Goal: Communication & Community: Ask a question

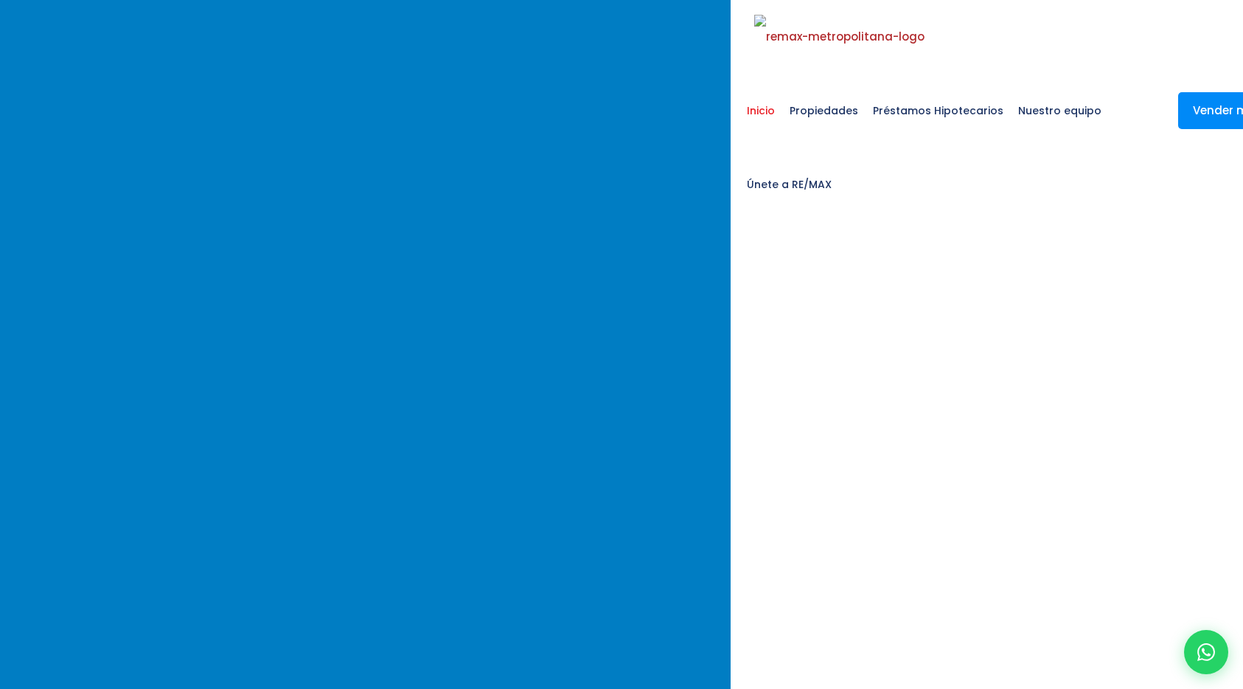
select select
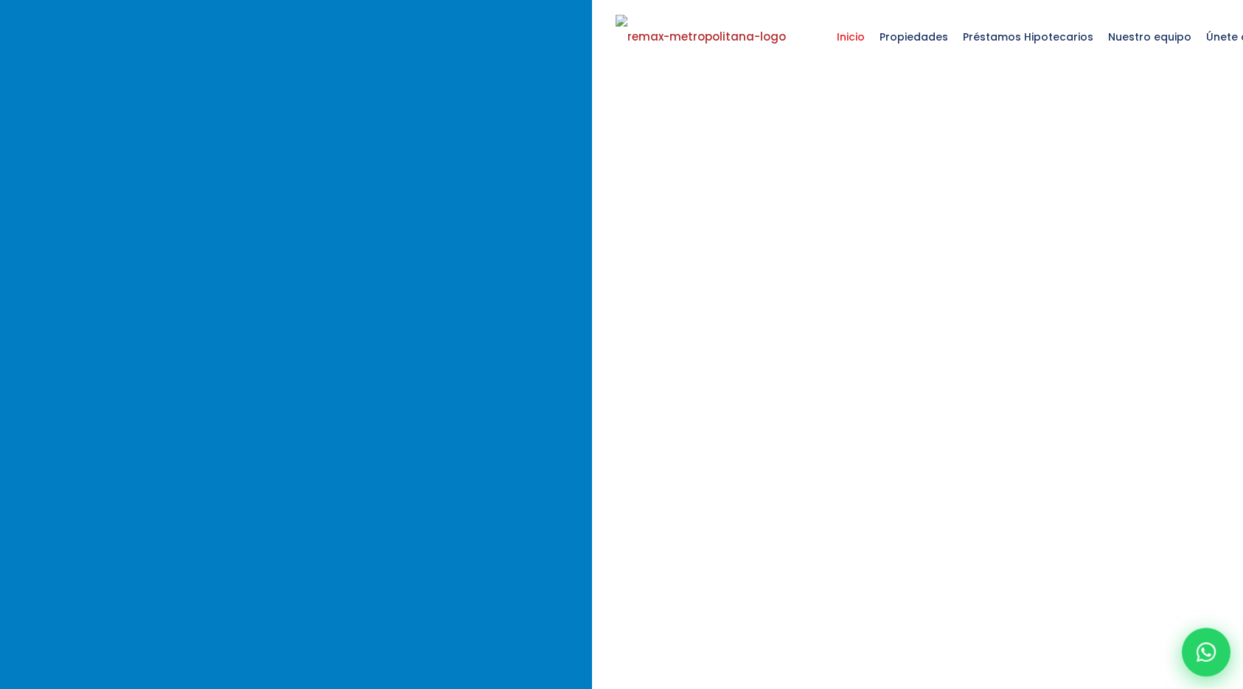
click at [1207, 651] on icon at bounding box center [1206, 651] width 19 height 19
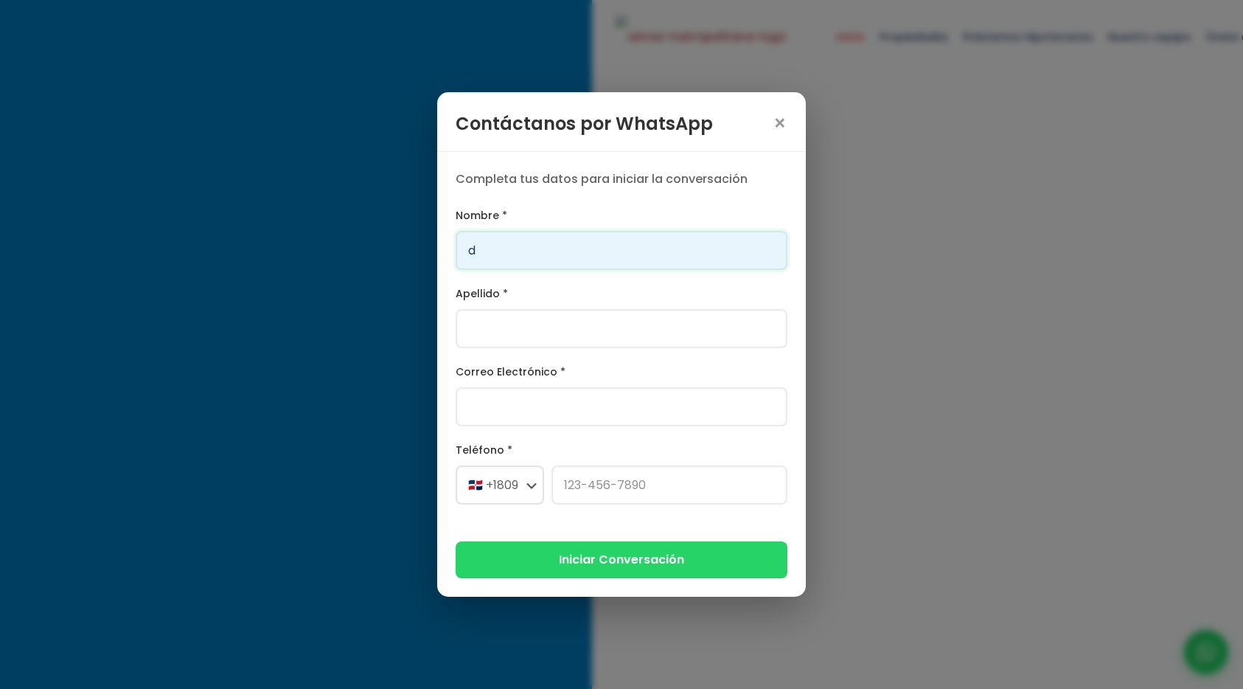
type input "[PERSON_NAME]"
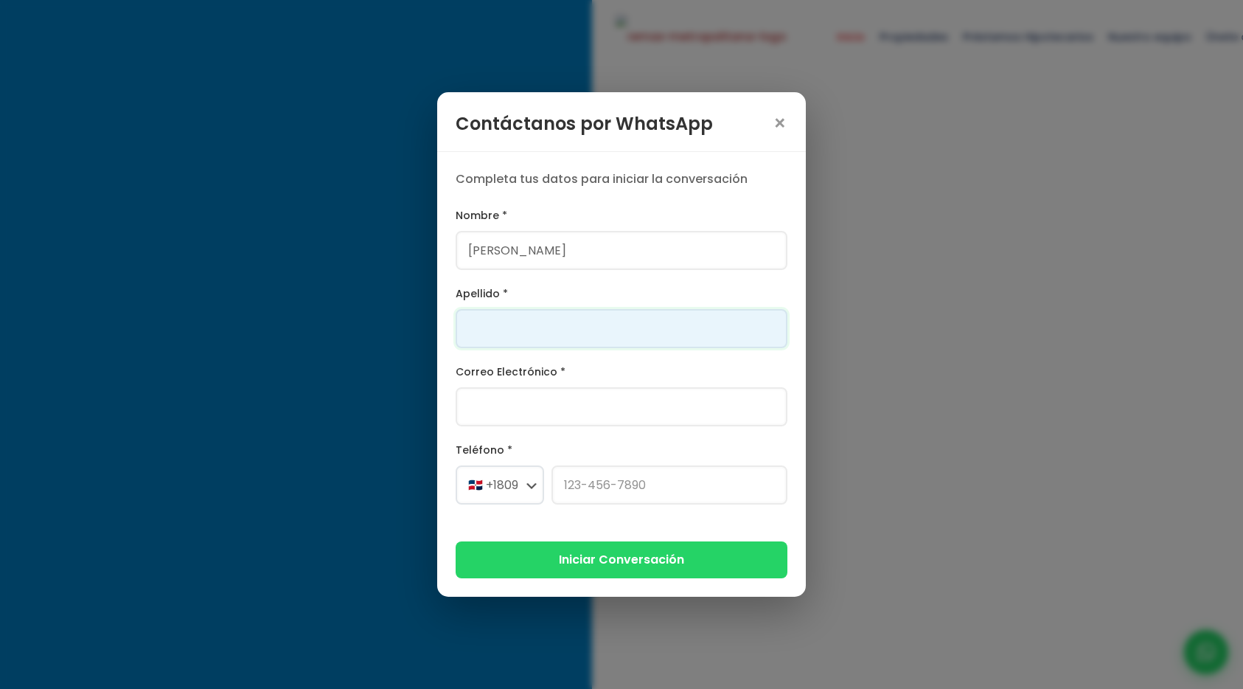
click at [538, 322] on input "Apellido *" at bounding box center [622, 328] width 332 height 39
type input "[PERSON_NAME]"
type input "[PERSON_NAME][EMAIL_ADDRESS][PERSON_NAME][DOMAIN_NAME]"
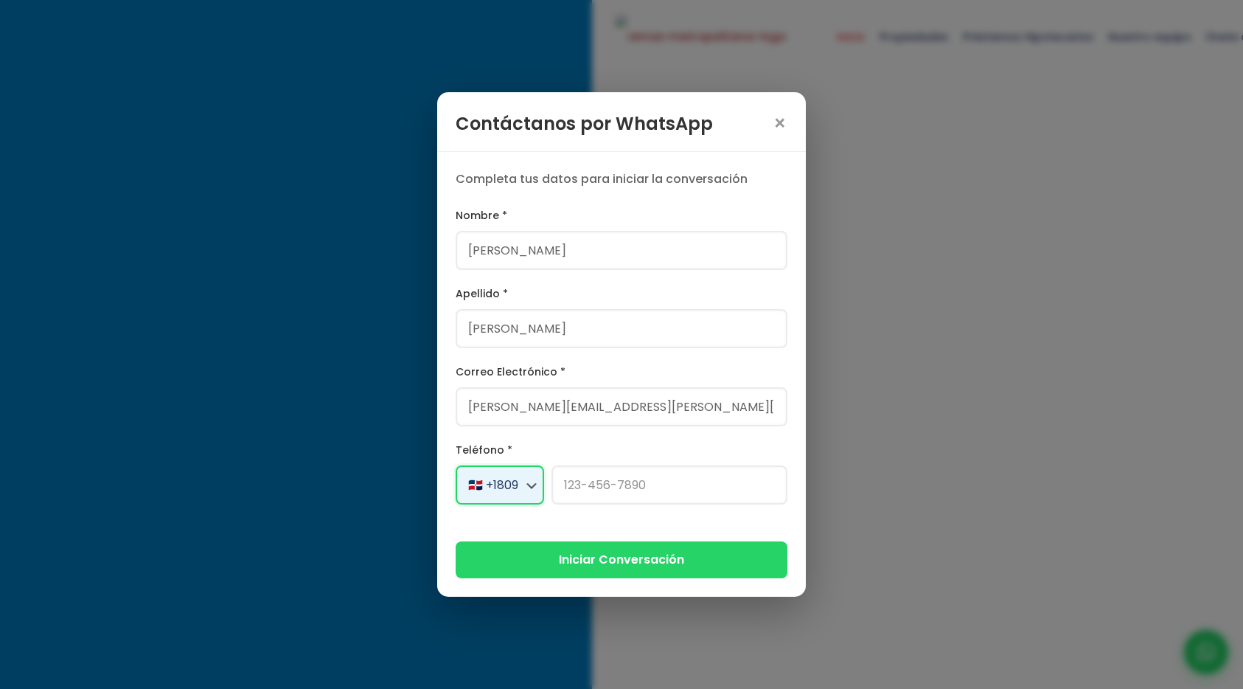
select select "+1"
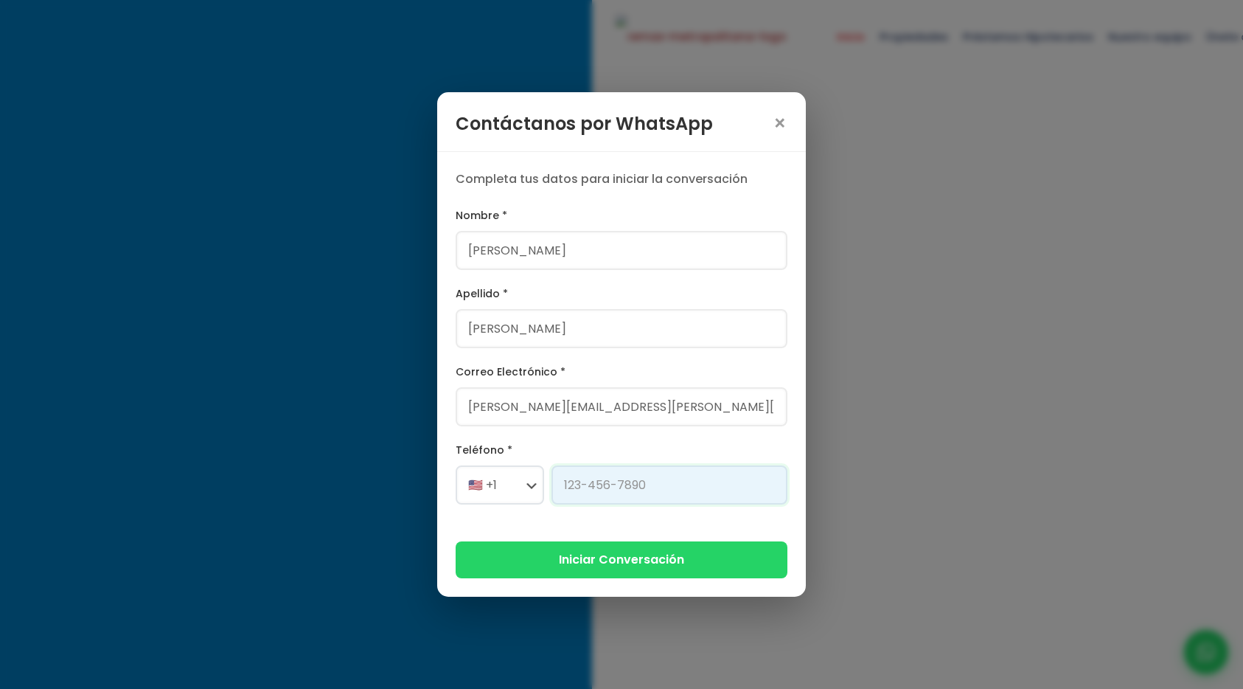
type input "[PHONE_NUMBER]"
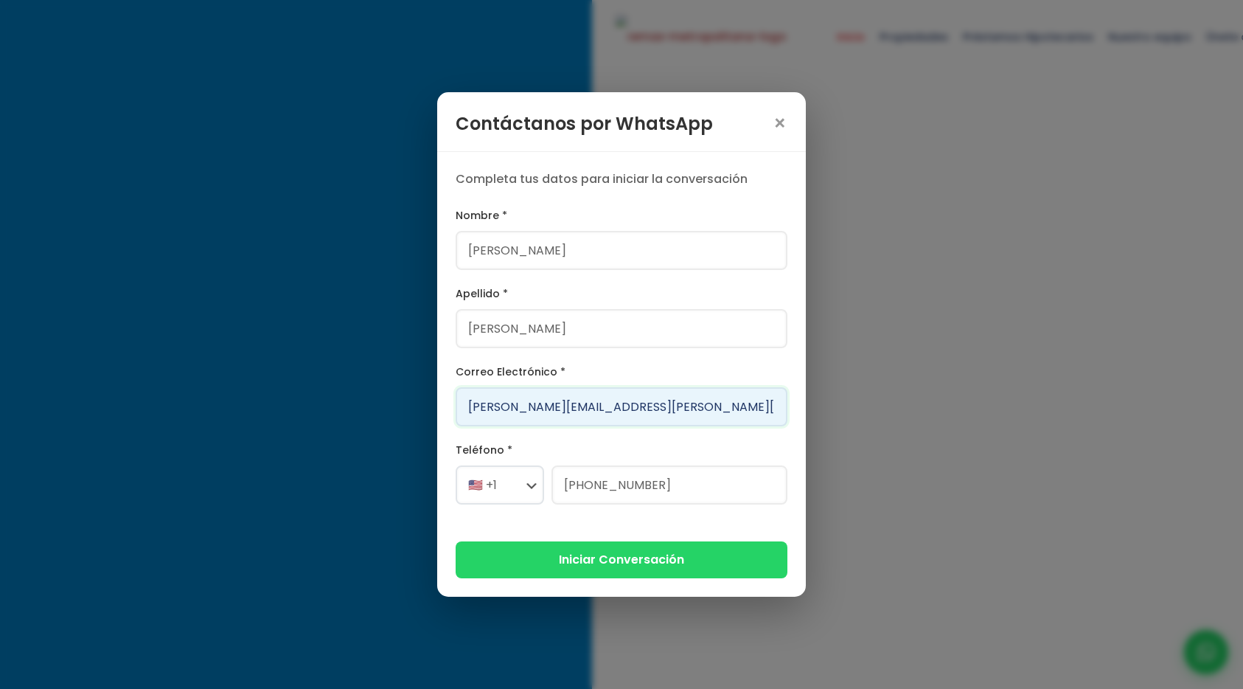
click at [558, 408] on input "[PERSON_NAME][EMAIL_ADDRESS][PERSON_NAME][DOMAIN_NAME]" at bounding box center [622, 406] width 332 height 39
type input "[PERSON_NAME][EMAIL_ADDRESS][DOMAIN_NAME]"
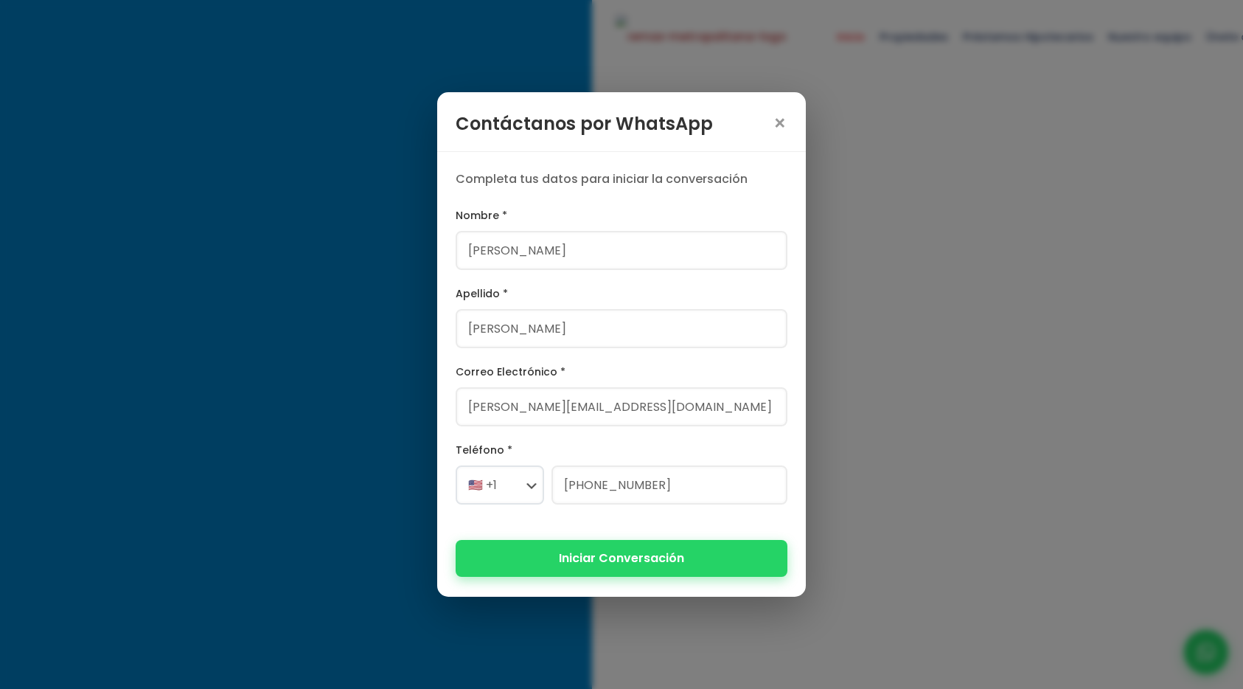
click at [567, 560] on button "Iniciar Conversación" at bounding box center [622, 558] width 332 height 36
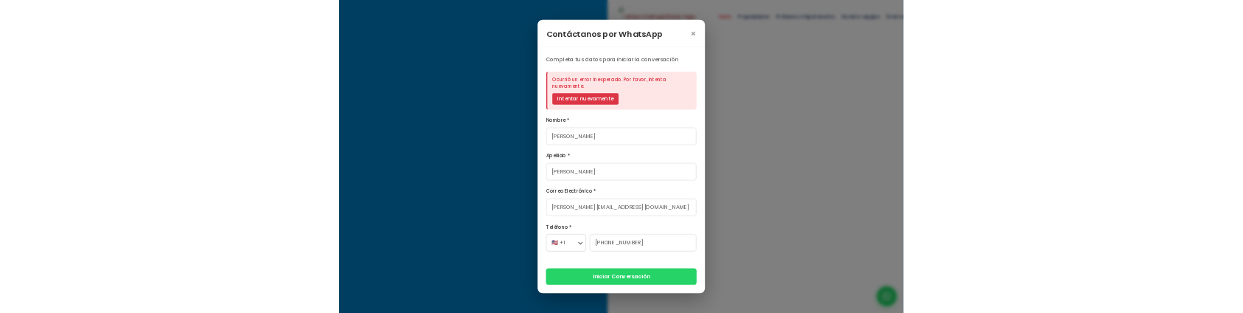
scroll to position [84, 0]
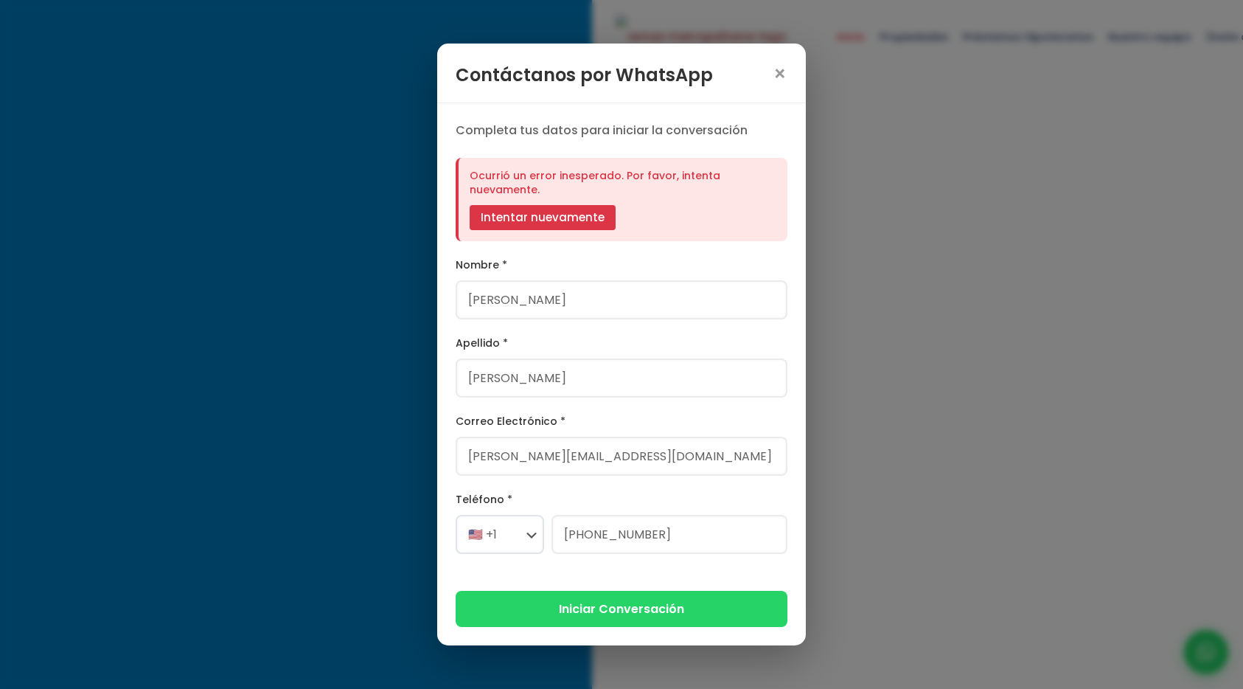
click at [481, 215] on button "Intentar nuevamente" at bounding box center [543, 217] width 146 height 25
